Goal: Task Accomplishment & Management: Manage account settings

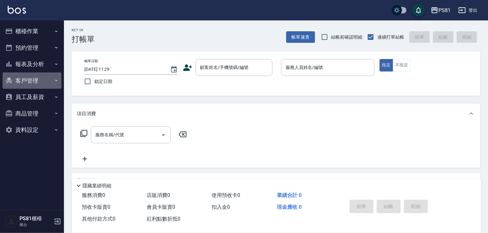
click at [38, 79] on button "客戶管理" at bounding box center [32, 81] width 59 height 17
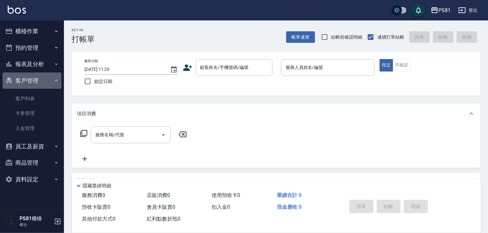
click at [38, 79] on button "客戶管理" at bounding box center [32, 81] width 59 height 17
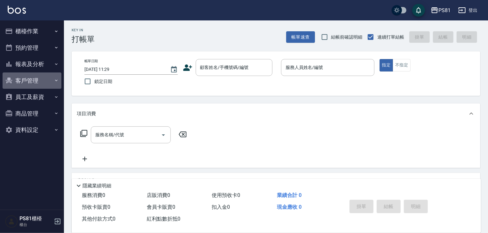
click at [38, 79] on button "客戶管理" at bounding box center [32, 81] width 59 height 17
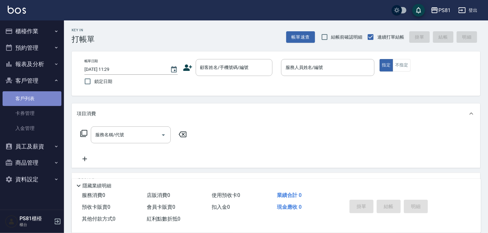
click at [40, 97] on link "客戶列表" at bounding box center [32, 98] width 59 height 15
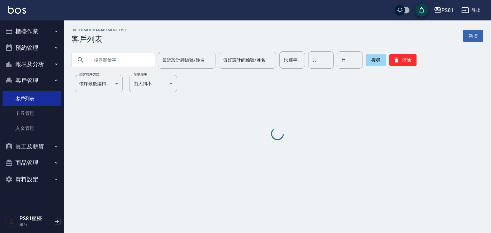
click at [125, 61] on input "text" at bounding box center [120, 59] width 60 height 17
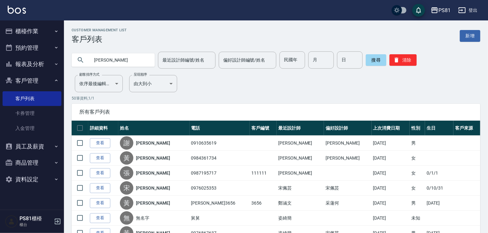
type input "[PERSON_NAME]"
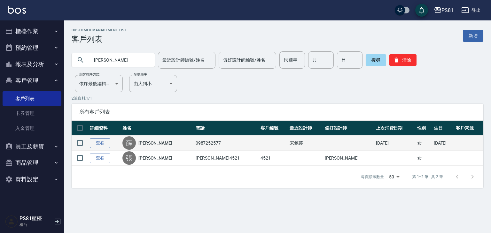
click at [109, 142] on link "查看" at bounding box center [100, 143] width 20 height 10
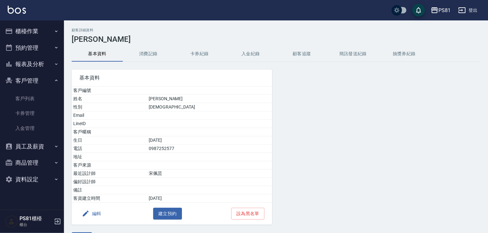
click at [146, 56] on button "消費記錄" at bounding box center [148, 53] width 51 height 15
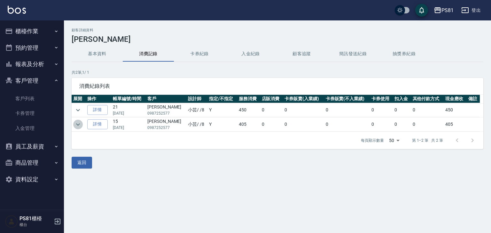
click at [80, 122] on icon "expand row" at bounding box center [78, 125] width 8 height 8
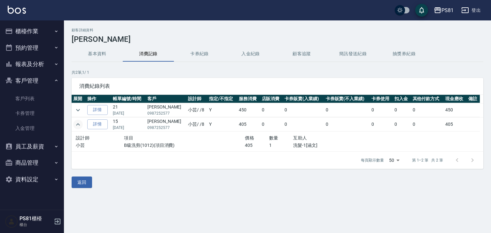
click at [78, 122] on icon "expand row" at bounding box center [78, 125] width 8 height 8
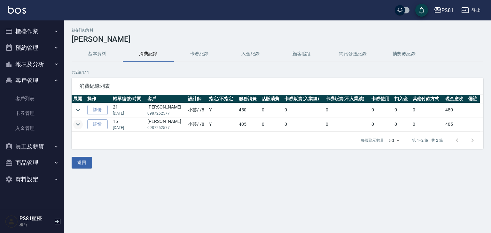
click at [69, 108] on div "顧客詳細資料 [PERSON_NAME]資料 消費記錄 卡券紀錄 入金紀錄 顧客追蹤 簡訊發送紀錄 抽獎券紀錄 共 2 筆, 1 / 1 消費紀錄列表 展開 …" at bounding box center [277, 98] width 427 height 141
click at [73, 109] on td at bounding box center [79, 110] width 14 height 14
click at [75, 109] on icon "expand row" at bounding box center [78, 110] width 8 height 8
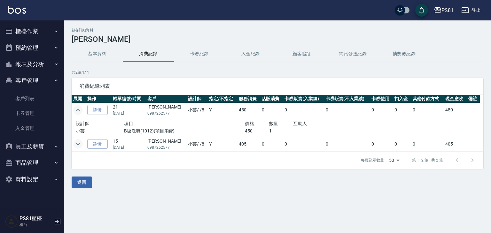
click at [78, 110] on icon "expand row" at bounding box center [78, 110] width 8 height 8
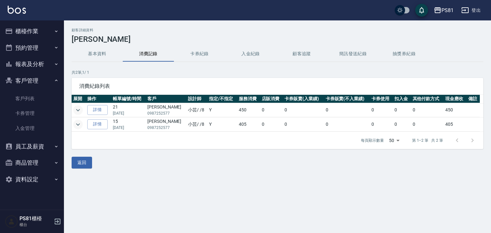
drag, startPoint x: 140, startPoint y: 209, endPoint x: 106, endPoint y: 132, distance: 84.3
click at [136, 198] on div "顧客詳細資料 [PERSON_NAME]資料 消費記錄 卡券紀錄 入金紀錄 顧客追蹤 簡訊發送紀錄 抽獎券紀錄 共 2 筆, 1 / 1 消費紀錄列表 展開 …" at bounding box center [245, 116] width 491 height 233
click at [25, 78] on button "客戶管理" at bounding box center [32, 81] width 59 height 17
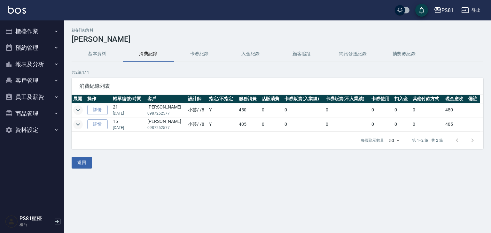
click at [26, 37] on button "櫃檯作業" at bounding box center [32, 31] width 59 height 17
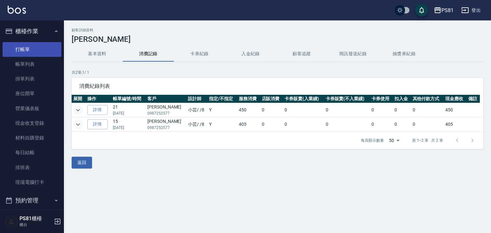
click at [31, 52] on link "打帳單" at bounding box center [32, 49] width 59 height 15
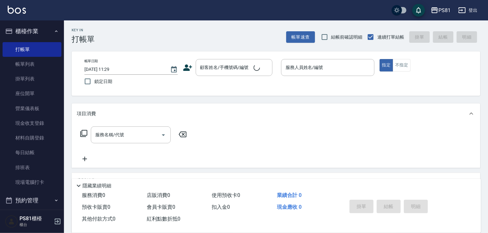
click at [148, 34] on div "Key In 打帳單 帳單速查 結帳前確認明細 連續打單結帳 掛單 結帳 明細" at bounding box center [272, 31] width 416 height 23
click at [12, 171] on link "排班表" at bounding box center [32, 167] width 59 height 15
